Goal: Task Accomplishment & Management: Complete application form

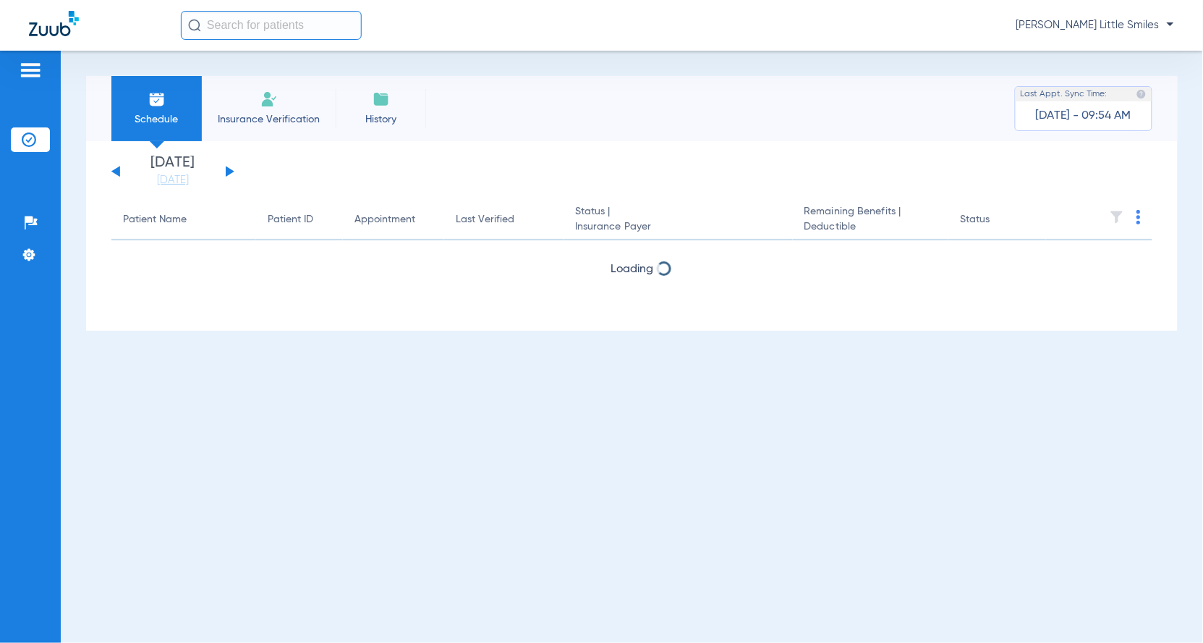
click at [301, 103] on li "Insurance Verification" at bounding box center [269, 108] width 134 height 65
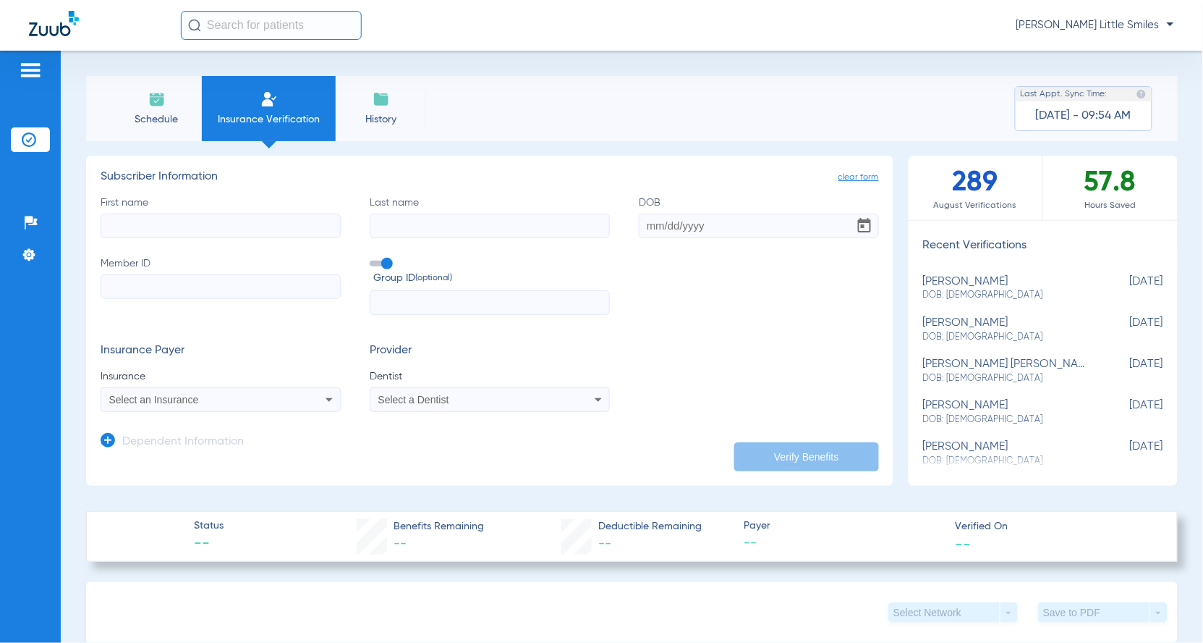
click at [201, 232] on input "First name" at bounding box center [221, 225] width 240 height 25
type input "[PERSON_NAME]"
type input "Miser"
type input "[DATE]"
click at [177, 284] on input "Member ID" at bounding box center [221, 286] width 240 height 25
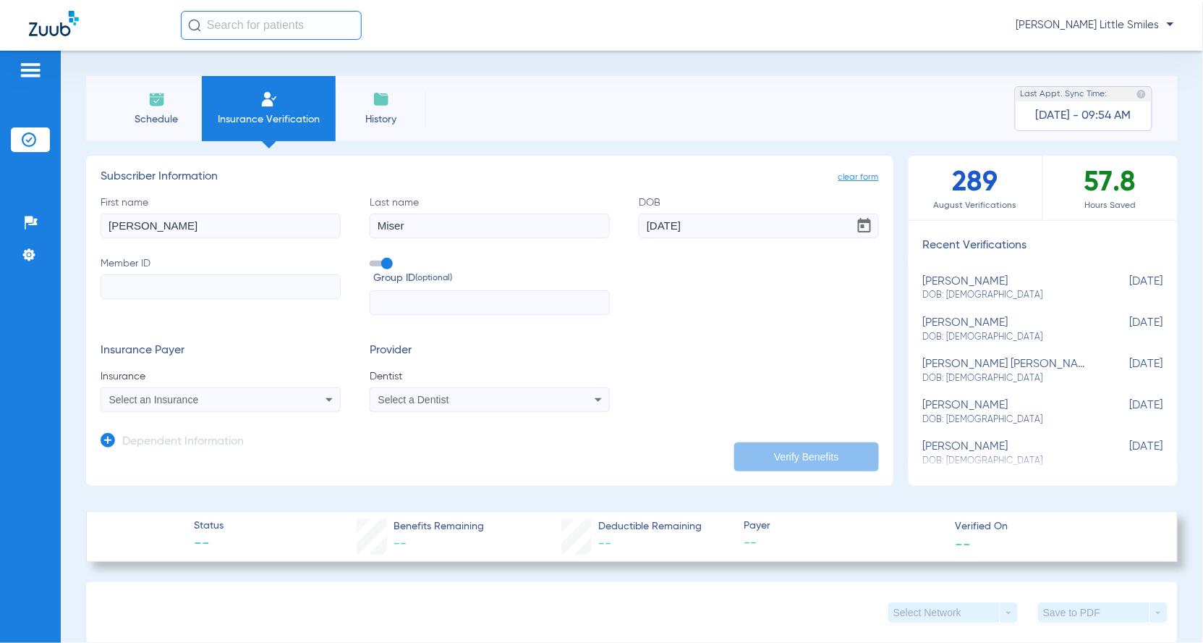
paste input "G45738433"
type input "G45738433"
drag, startPoint x: 172, startPoint y: 287, endPoint x: 81, endPoint y: 287, distance: 91.2
click at [81, 287] on div "Schedule Insurance Verification History Last Appt. Sync Time: [DATE] - 09:54 AM…" at bounding box center [632, 347] width 1143 height 592
click at [166, 289] on input "Member ID Required" at bounding box center [221, 286] width 240 height 25
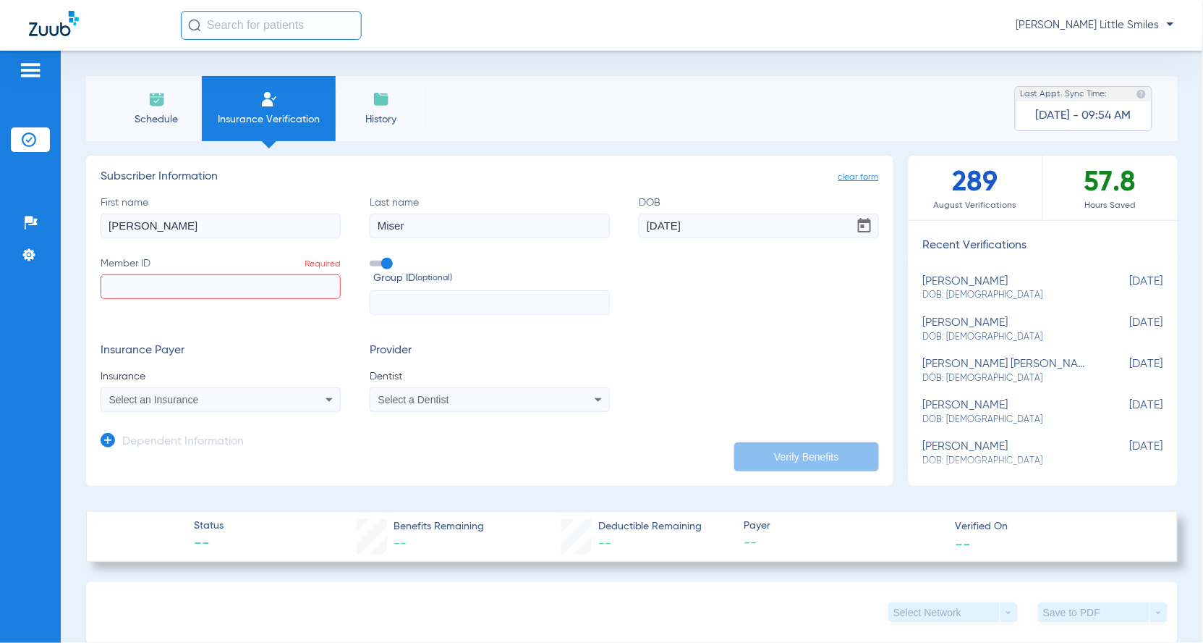
paste input "289849343"
type input "289849343"
click at [182, 399] on span "Select an Insurance" at bounding box center [154, 400] width 90 height 12
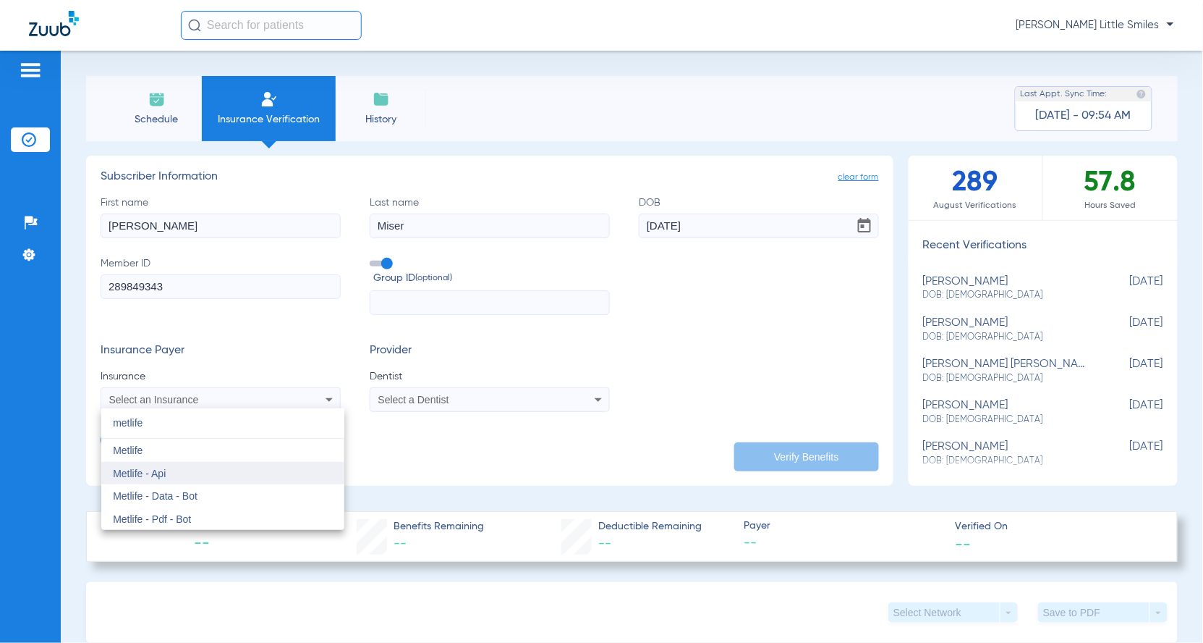
type input "metlife"
drag, startPoint x: 152, startPoint y: 467, endPoint x: 193, endPoint y: 452, distance: 43.0
click at [153, 468] on span "Metlife - Api" at bounding box center [139, 474] width 53 height 12
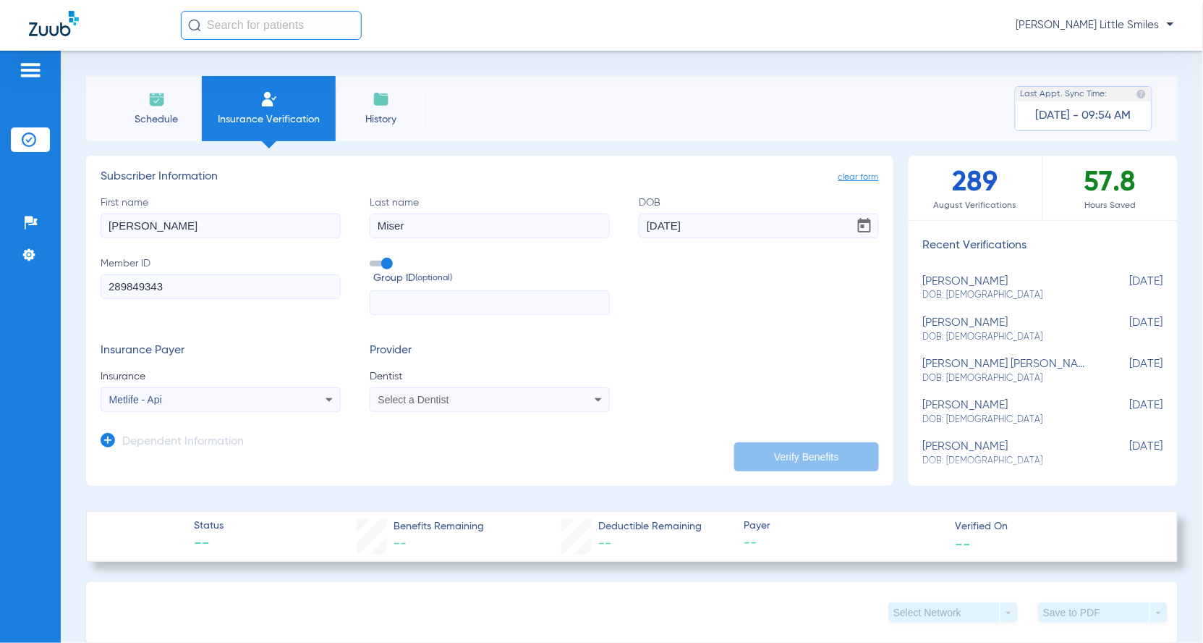
click at [496, 402] on div "Select a Dentist" at bounding box center [467, 399] width 179 height 10
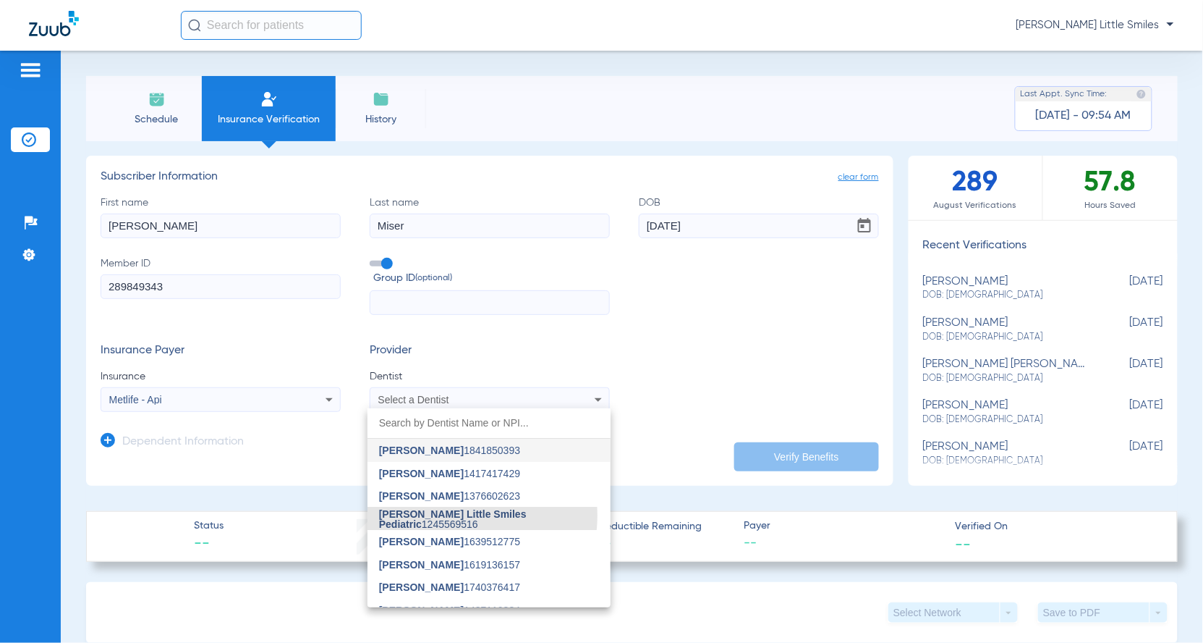
drag, startPoint x: 450, startPoint y: 515, endPoint x: 368, endPoint y: 494, distance: 85.3
click at [451, 515] on span "[PERSON_NAME] Little Smiles Pediatric" at bounding box center [453, 519] width 148 height 22
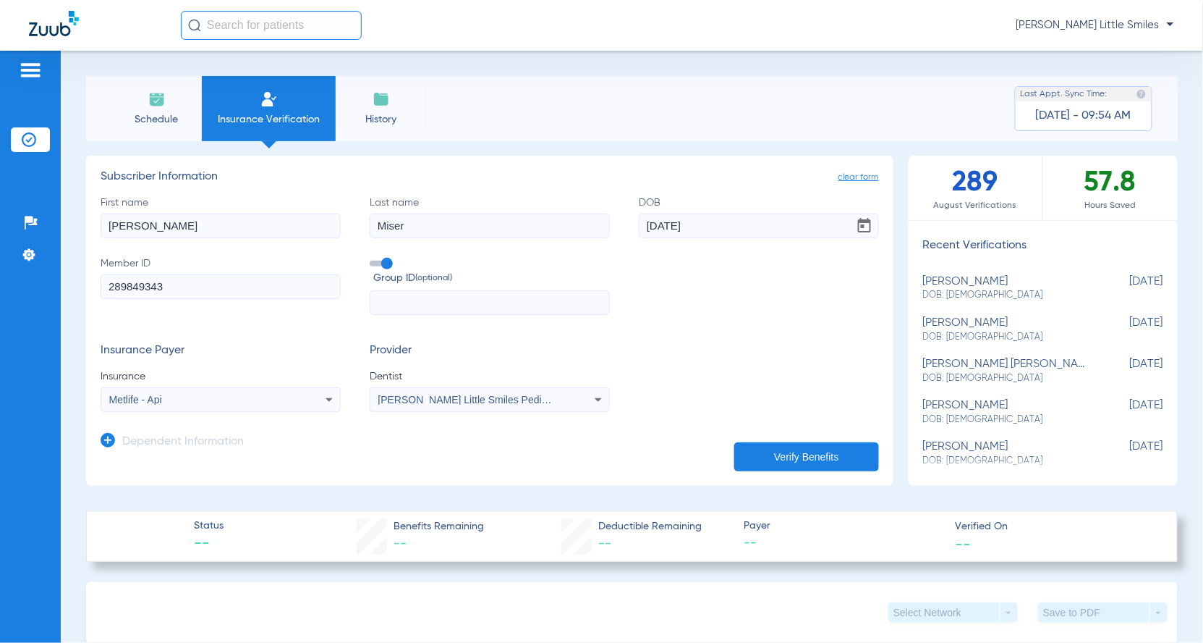
click at [111, 441] on icon at bounding box center [108, 440] width 14 height 14
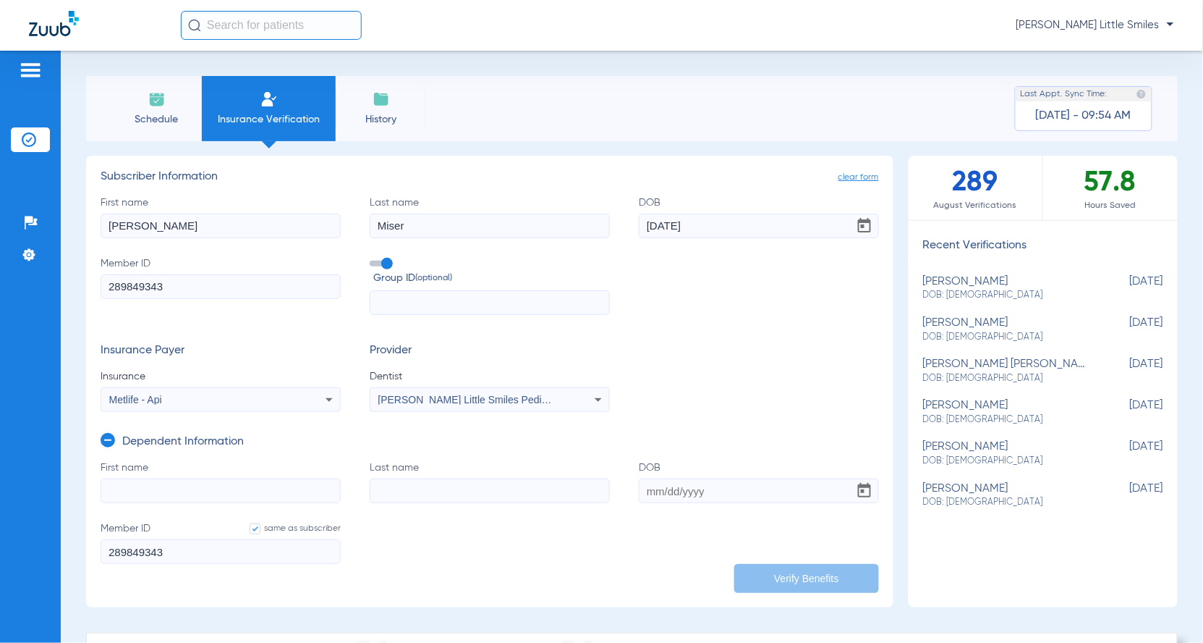
click at [165, 492] on input "First name" at bounding box center [221, 490] width 240 height 25
type input "[PERSON_NAME]"
type input "flamer"
type input "[DATE]"
click at [793, 577] on button "Verify Benefits" at bounding box center [807, 578] width 145 height 29
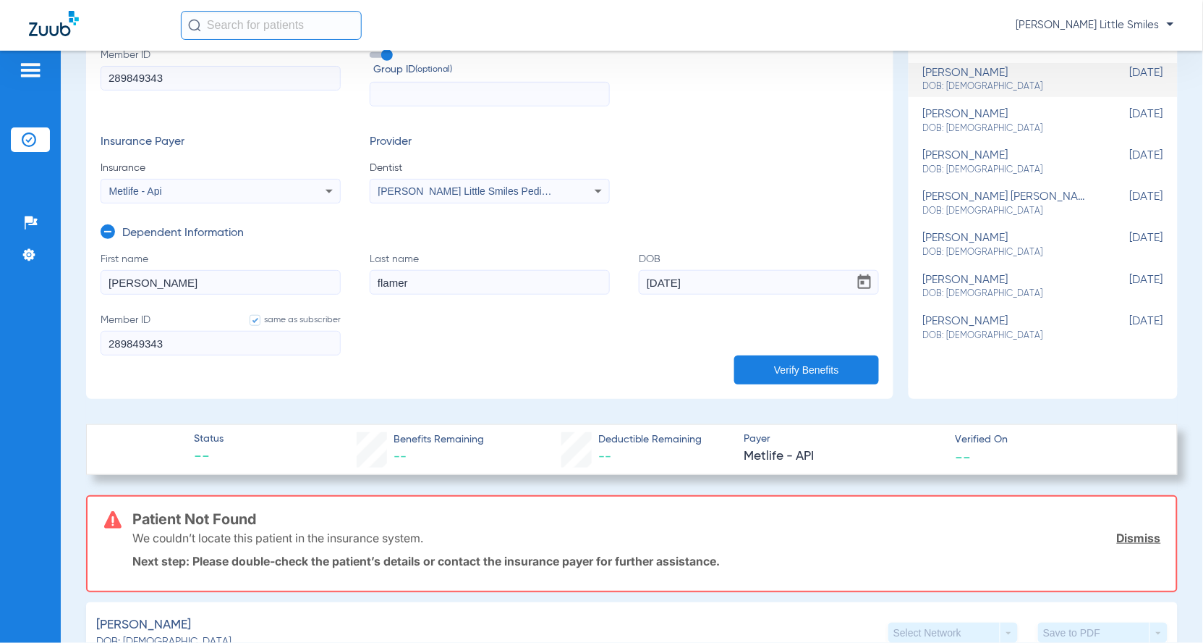
scroll to position [362, 0]
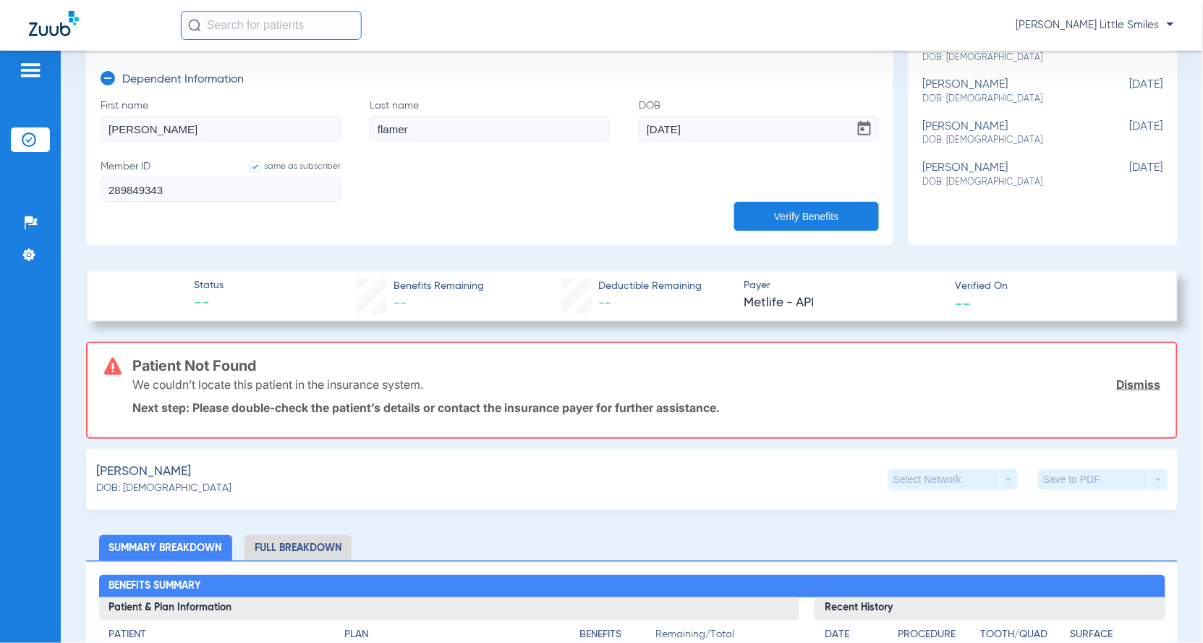
click at [1137, 377] on link "Dismiss" at bounding box center [1139, 384] width 44 height 14
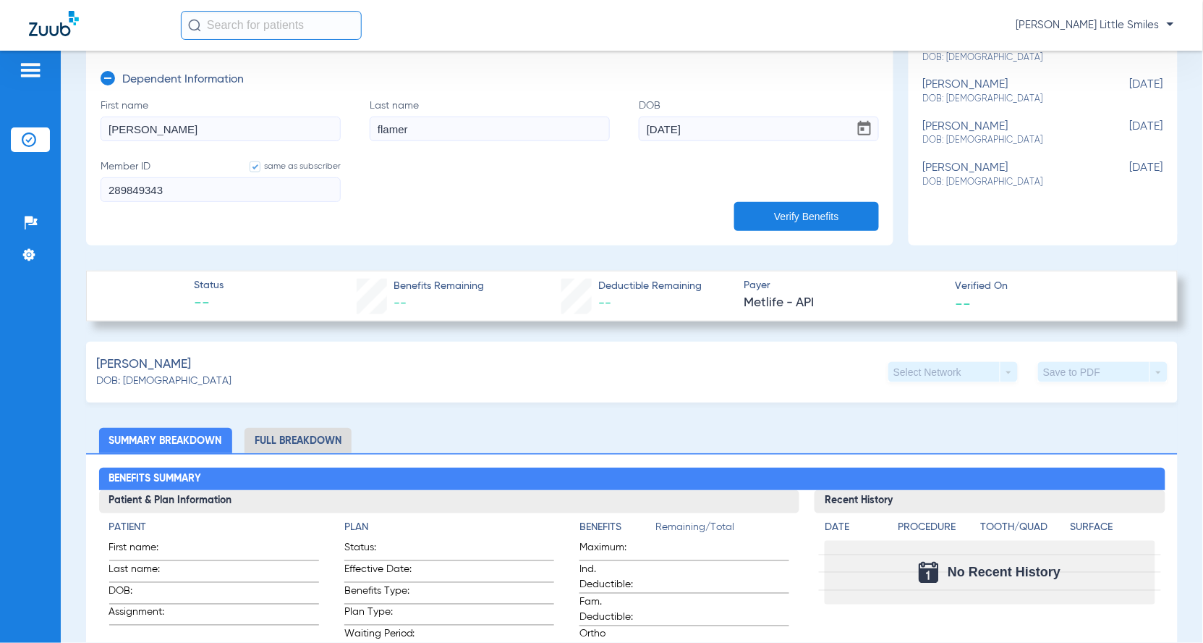
click at [845, 222] on button "Verify Benefits" at bounding box center [807, 216] width 145 height 29
